Goal: Transaction & Acquisition: Book appointment/travel/reservation

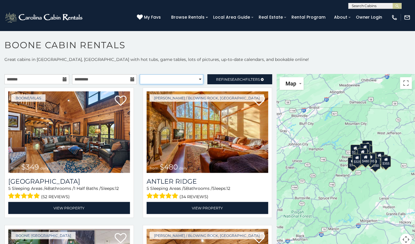
click at [153, 80] on select "**********" at bounding box center [172, 79] width 64 height 10
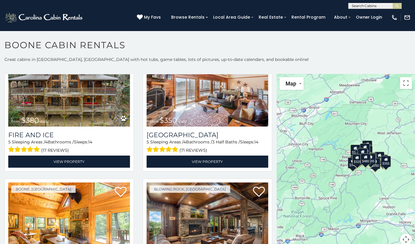
scroll to position [1412, 0]
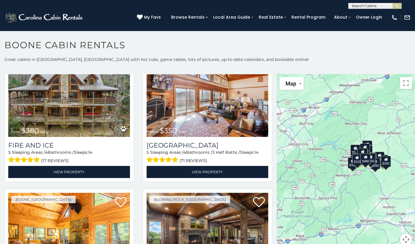
click at [374, 8] on input "text" at bounding box center [375, 7] width 52 height 6
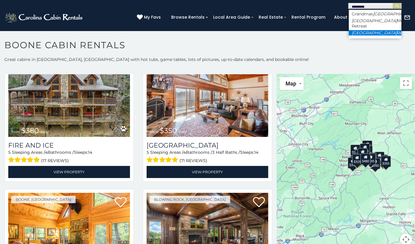
type input "*********"
click at [372, 36] on li "Riverside Retreat" at bounding box center [375, 32] width 53 height 5
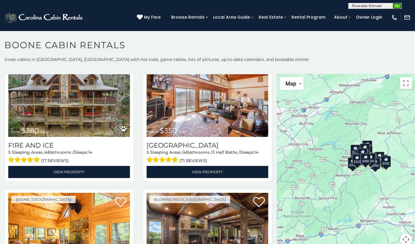
click at [397, 5] on img "submit" at bounding box center [398, 6] width 4 height 4
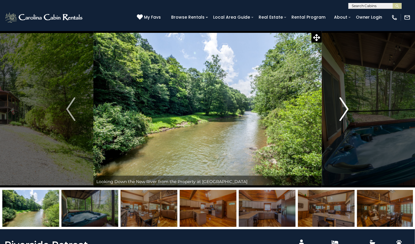
click at [343, 113] on img "Next" at bounding box center [344, 109] width 9 height 24
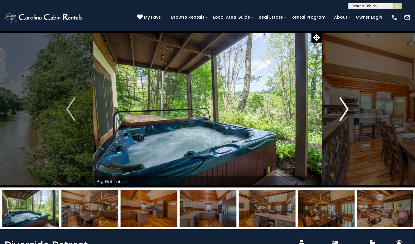
click at [343, 113] on img "Next" at bounding box center [344, 109] width 9 height 24
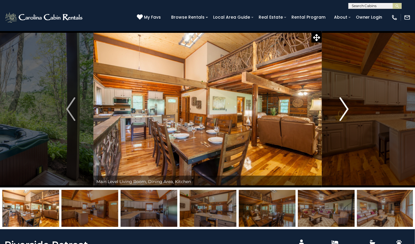
click at [343, 113] on img "Next" at bounding box center [344, 109] width 9 height 24
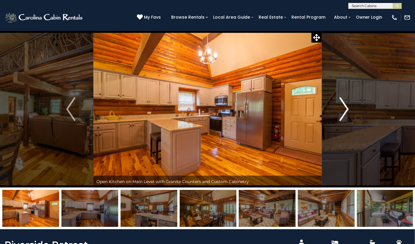
click at [343, 113] on img "Next" at bounding box center [344, 109] width 9 height 24
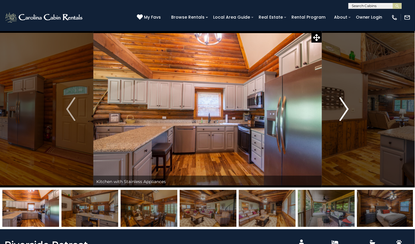
click at [343, 113] on img "Next" at bounding box center [344, 109] width 9 height 24
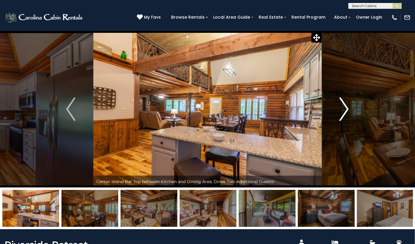
click at [343, 113] on img "Next" at bounding box center [344, 109] width 9 height 24
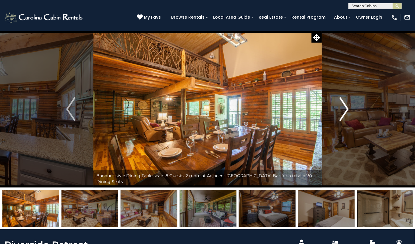
click at [343, 113] on img "Next" at bounding box center [344, 109] width 9 height 24
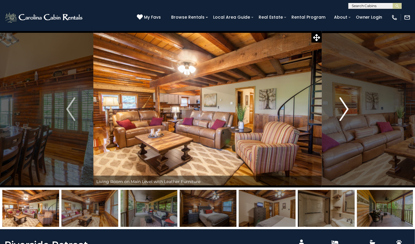
click at [343, 113] on img "Next" at bounding box center [344, 109] width 9 height 24
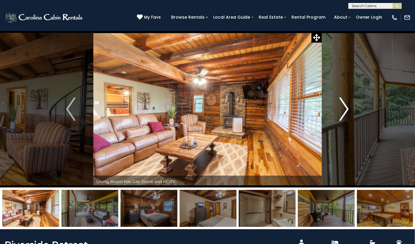
click at [343, 113] on img "Next" at bounding box center [344, 109] width 9 height 24
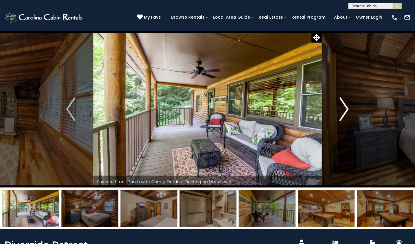
click at [343, 113] on img "Next" at bounding box center [344, 109] width 9 height 24
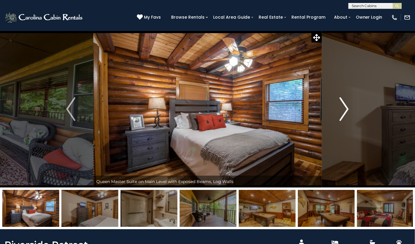
click at [343, 113] on img "Next" at bounding box center [344, 109] width 9 height 24
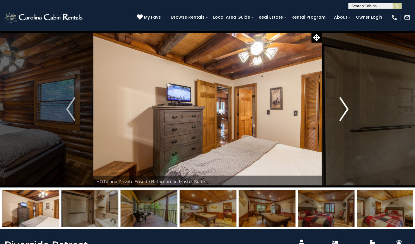
click at [343, 113] on img "Next" at bounding box center [344, 109] width 9 height 24
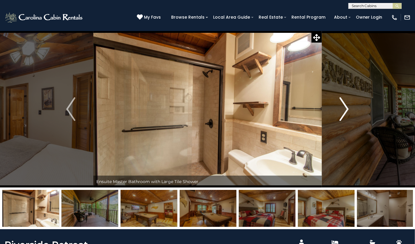
click at [343, 113] on img "Next" at bounding box center [344, 109] width 9 height 24
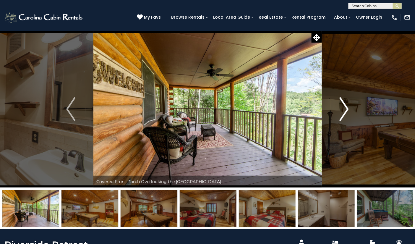
click at [343, 113] on img "Next" at bounding box center [344, 109] width 9 height 24
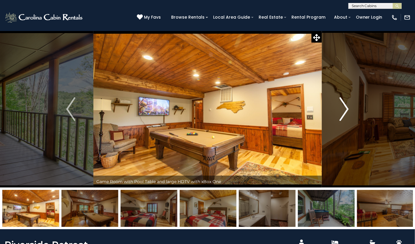
click at [343, 113] on img "Next" at bounding box center [344, 109] width 9 height 24
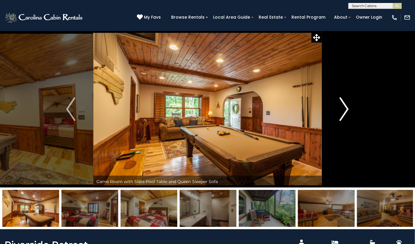
click at [343, 113] on img "Next" at bounding box center [344, 109] width 9 height 24
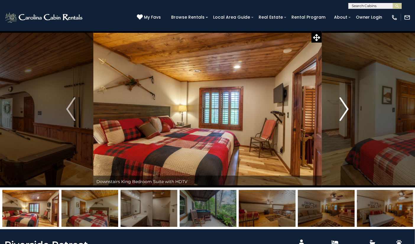
click at [343, 113] on img "Next" at bounding box center [344, 109] width 9 height 24
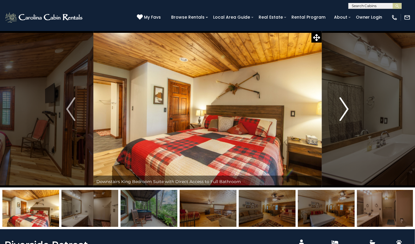
click at [343, 113] on img "Next" at bounding box center [344, 109] width 9 height 24
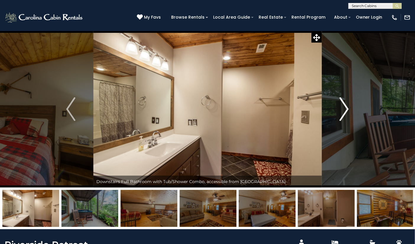
click at [343, 113] on img "Next" at bounding box center [344, 109] width 9 height 24
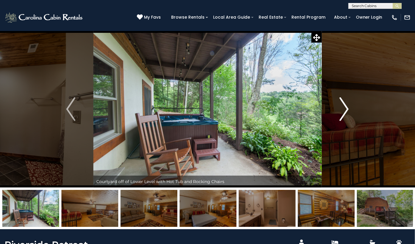
click at [343, 113] on img "Next" at bounding box center [344, 109] width 9 height 24
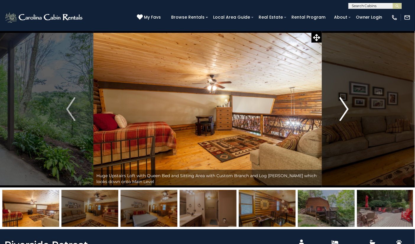
click at [343, 113] on img "Next" at bounding box center [344, 109] width 9 height 24
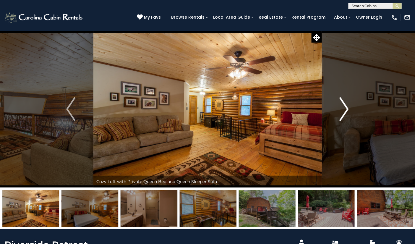
click at [343, 113] on img "Next" at bounding box center [344, 109] width 9 height 24
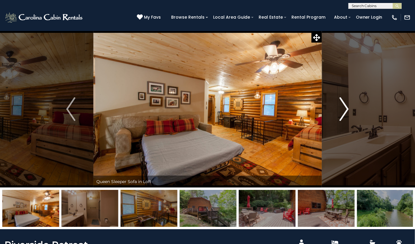
click at [343, 113] on img "Next" at bounding box center [344, 109] width 9 height 24
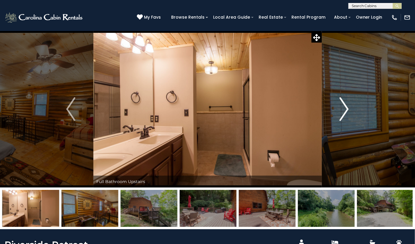
click at [343, 113] on img "Next" at bounding box center [344, 109] width 9 height 24
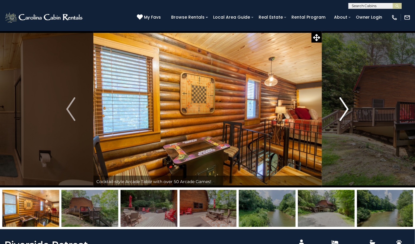
click at [343, 113] on img "Next" at bounding box center [344, 109] width 9 height 24
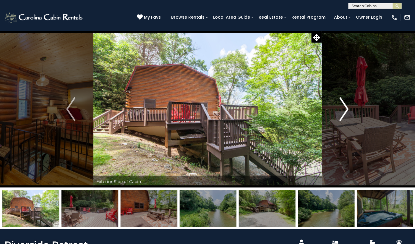
click at [343, 113] on img "Next" at bounding box center [344, 109] width 9 height 24
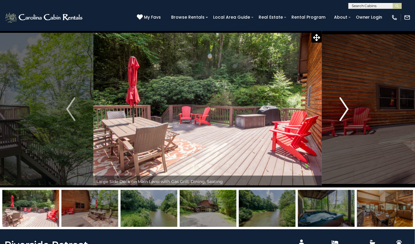
click at [343, 113] on img "Next" at bounding box center [344, 109] width 9 height 24
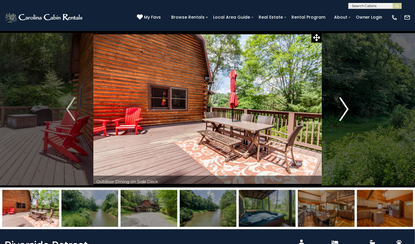
click at [343, 113] on img "Next" at bounding box center [344, 109] width 9 height 24
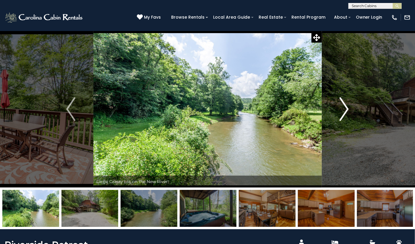
click at [343, 113] on img "Next" at bounding box center [344, 109] width 9 height 24
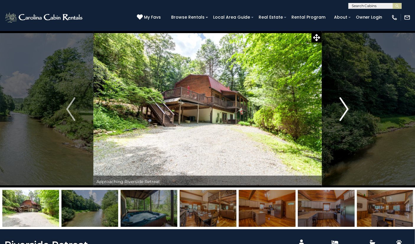
click at [343, 113] on img "Next" at bounding box center [344, 109] width 9 height 24
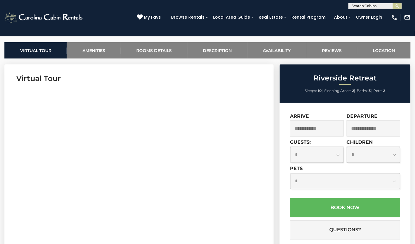
scroll to position [216, 0]
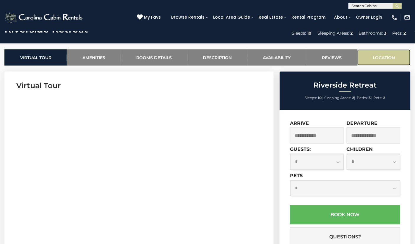
click at [389, 52] on link "Location" at bounding box center [384, 57] width 53 height 16
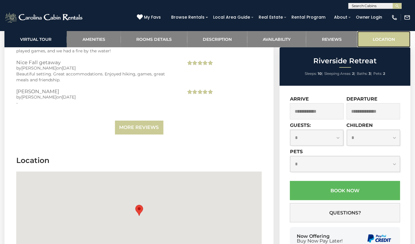
scroll to position [1586, 0]
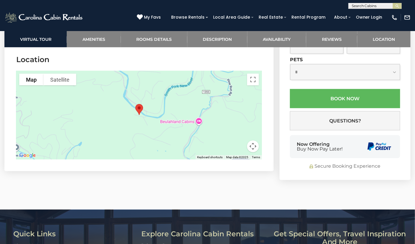
click at [138, 126] on div at bounding box center [139, 115] width 246 height 89
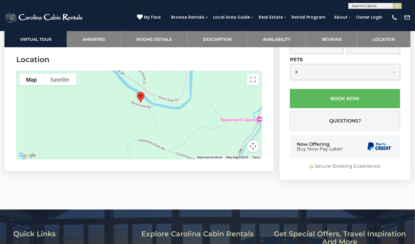
click at [175, 120] on div at bounding box center [139, 115] width 246 height 89
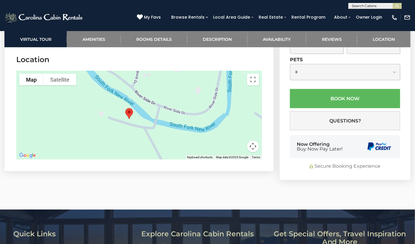
drag, startPoint x: 157, startPoint y: 107, endPoint x: 180, endPoint y: 143, distance: 43.1
click at [180, 143] on div at bounding box center [139, 115] width 246 height 89
